Goal: Entertainment & Leisure: Browse casually

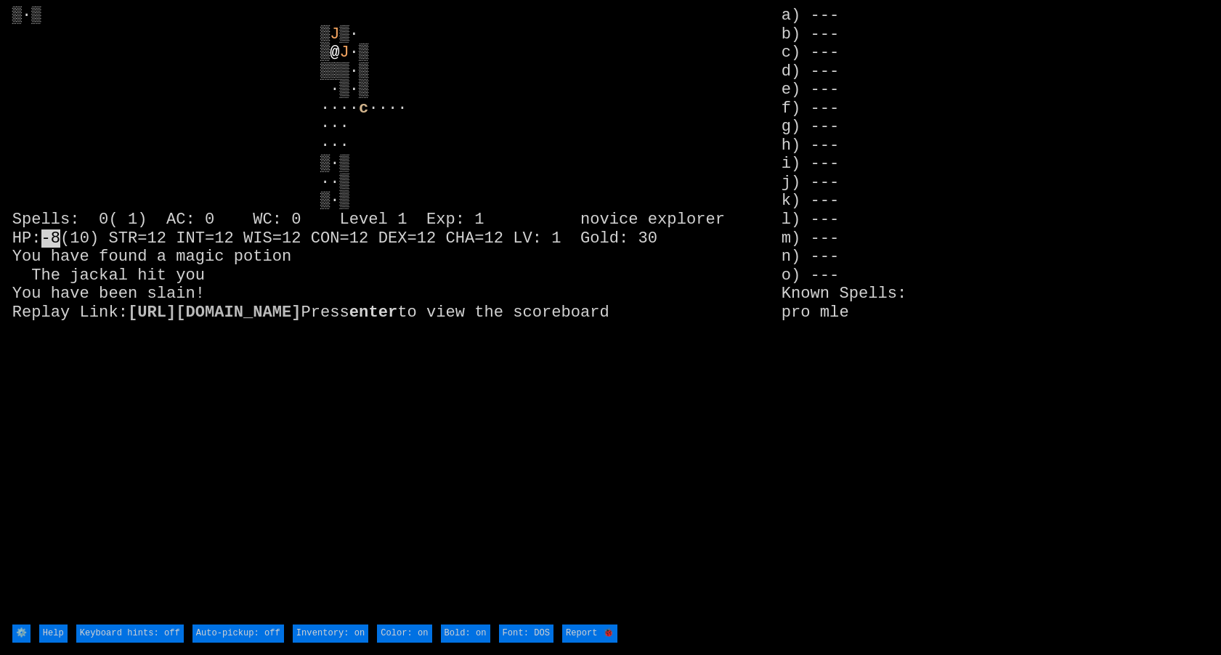
click at [749, 54] on larn "▒·▒ ▒ J ▒· ▒ @ J ·▒ ▒▒▒·▒ ·▒·▒ ···· c -8 [URL][DOMAIN_NAME] Press enter to view…" at bounding box center [396, 315] width 769 height 616
